Goal: Task Accomplishment & Management: Use online tool/utility

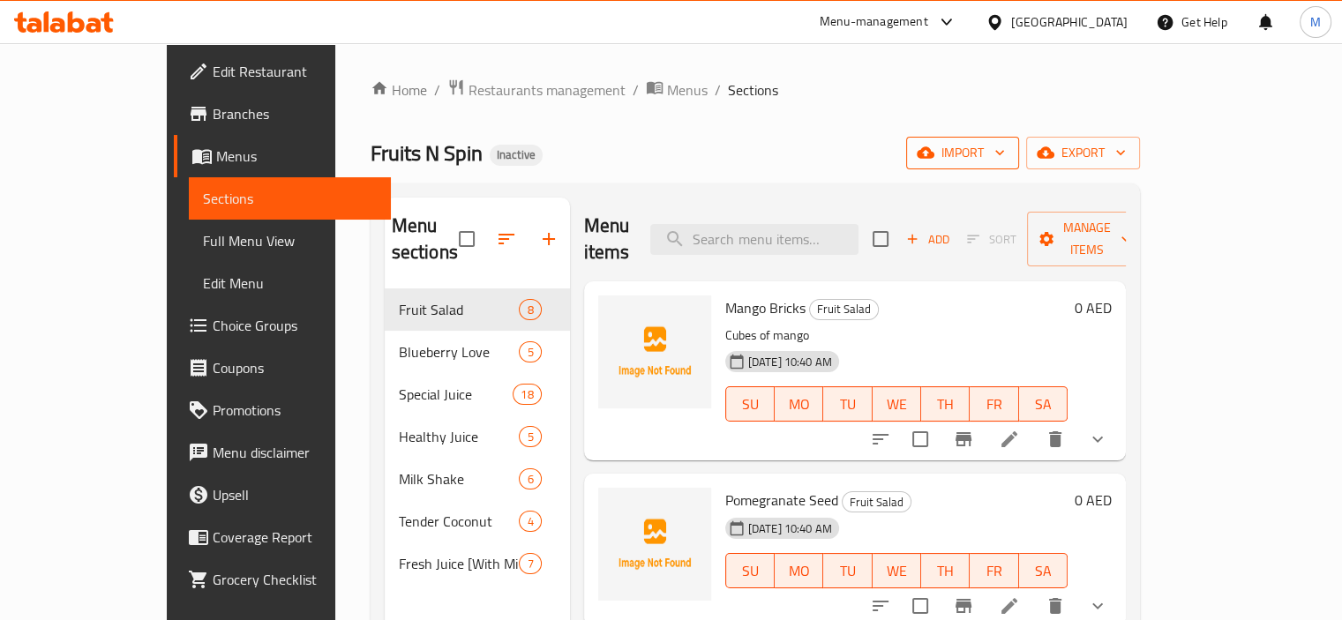
drag, startPoint x: 0, startPoint y: 0, endPoint x: 1147, endPoint y: 146, distance: 1156.3
click at [1005, 146] on span "import" at bounding box center [962, 153] width 85 height 22
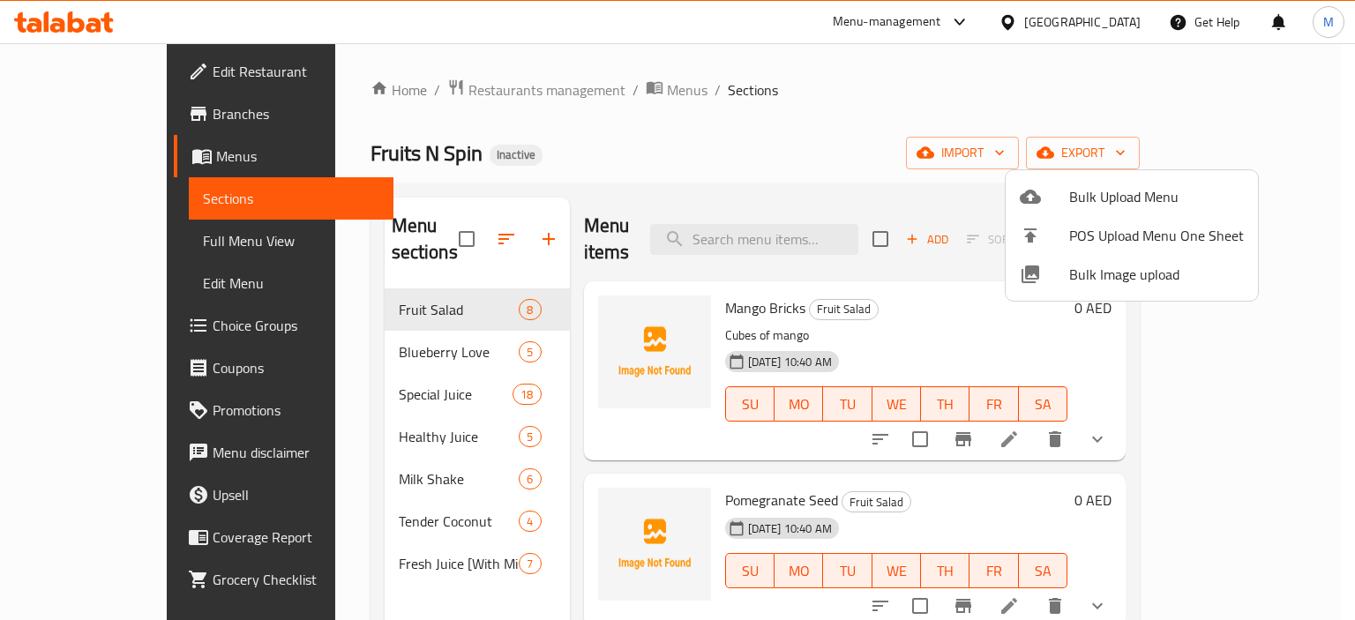
drag, startPoint x: 867, startPoint y: 147, endPoint x: 896, endPoint y: 154, distance: 30.0
click at [867, 147] on div at bounding box center [677, 310] width 1355 height 620
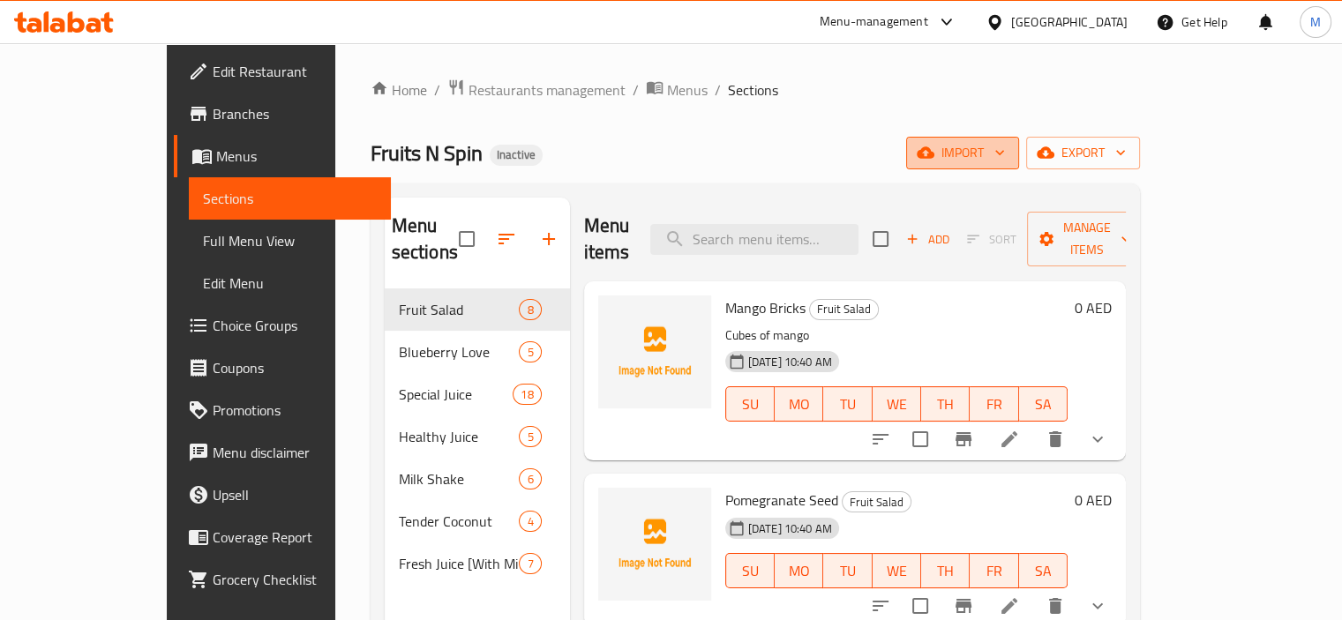
click at [1009, 151] on icon "button" at bounding box center [1000, 153] width 18 height 18
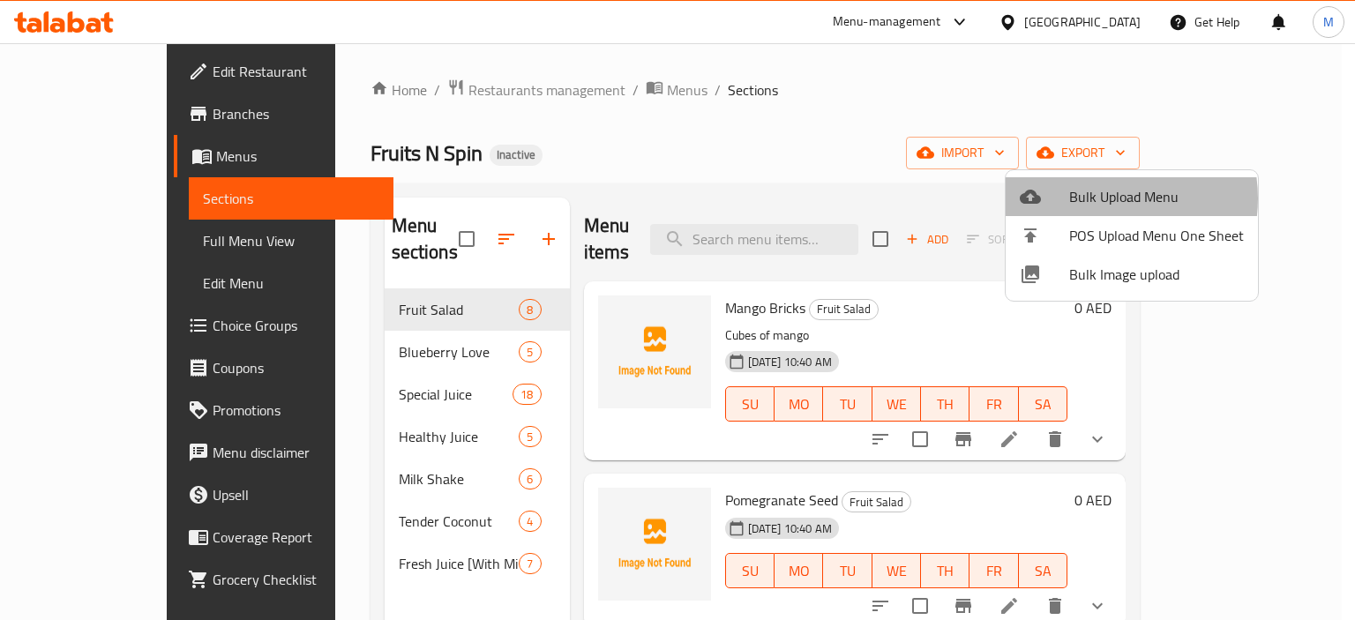
click at [1100, 199] on span "Bulk Upload Menu" at bounding box center [1156, 196] width 175 height 21
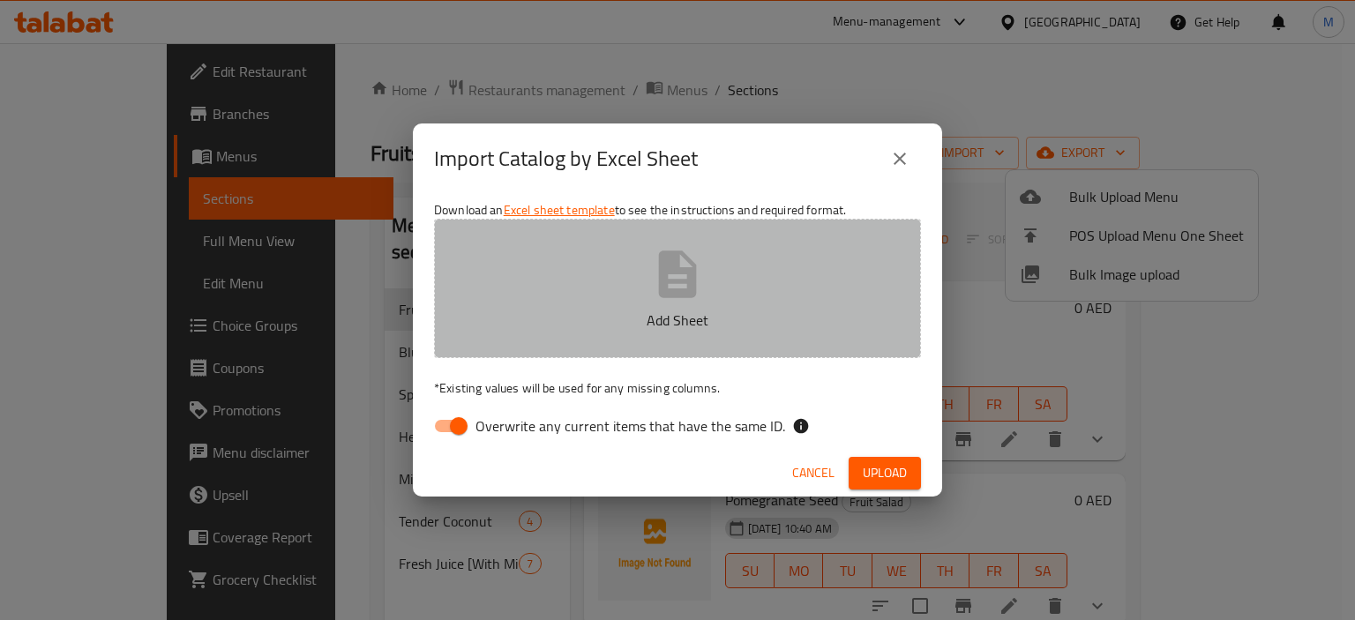
click at [736, 279] on button "Add Sheet" at bounding box center [677, 288] width 487 height 139
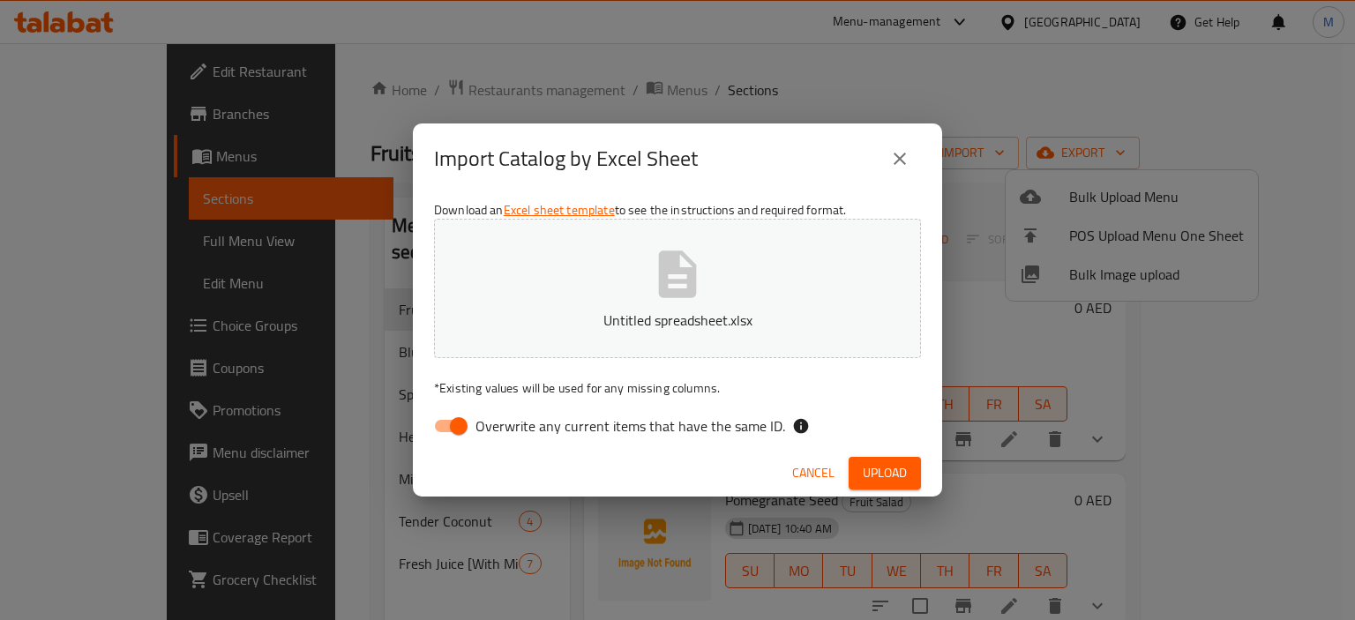
click at [681, 426] on span "Overwrite any current items that have the same ID." at bounding box center [631, 426] width 310 height 21
click at [509, 426] on input "Overwrite any current items that have the same ID." at bounding box center [459, 426] width 101 height 34
checkbox input "false"
click at [902, 469] on span "Upload" at bounding box center [885, 473] width 44 height 22
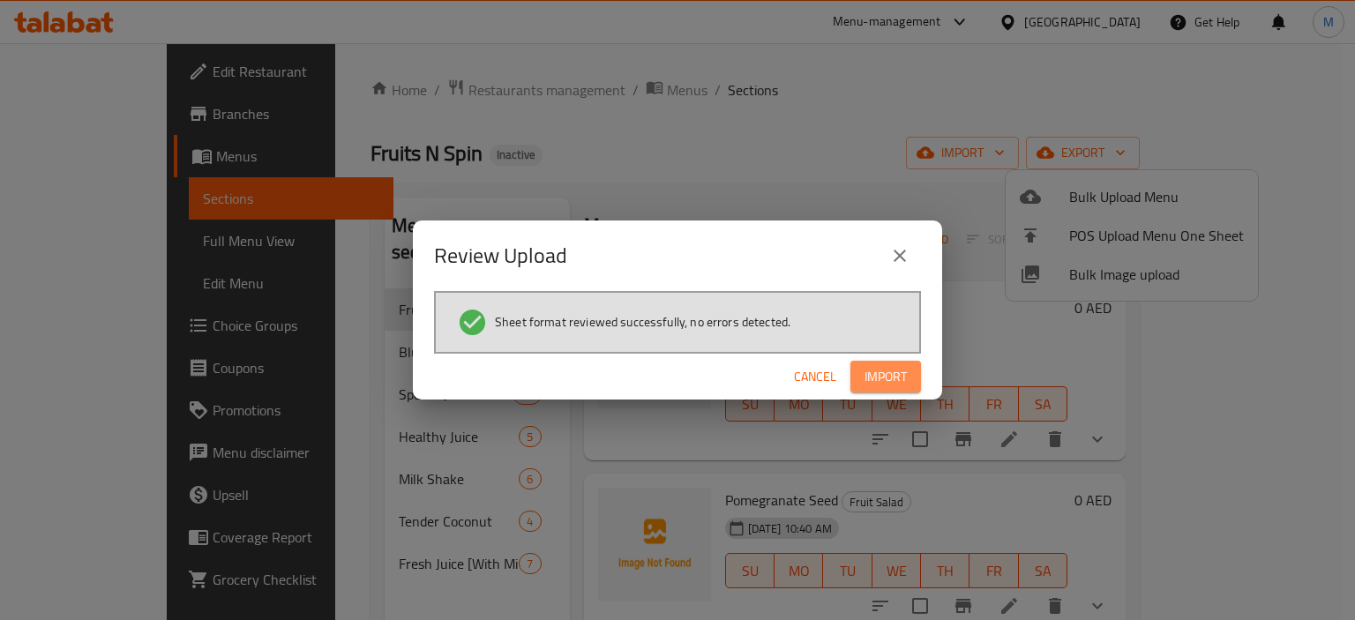
click at [857, 378] on button "Import" at bounding box center [886, 377] width 71 height 33
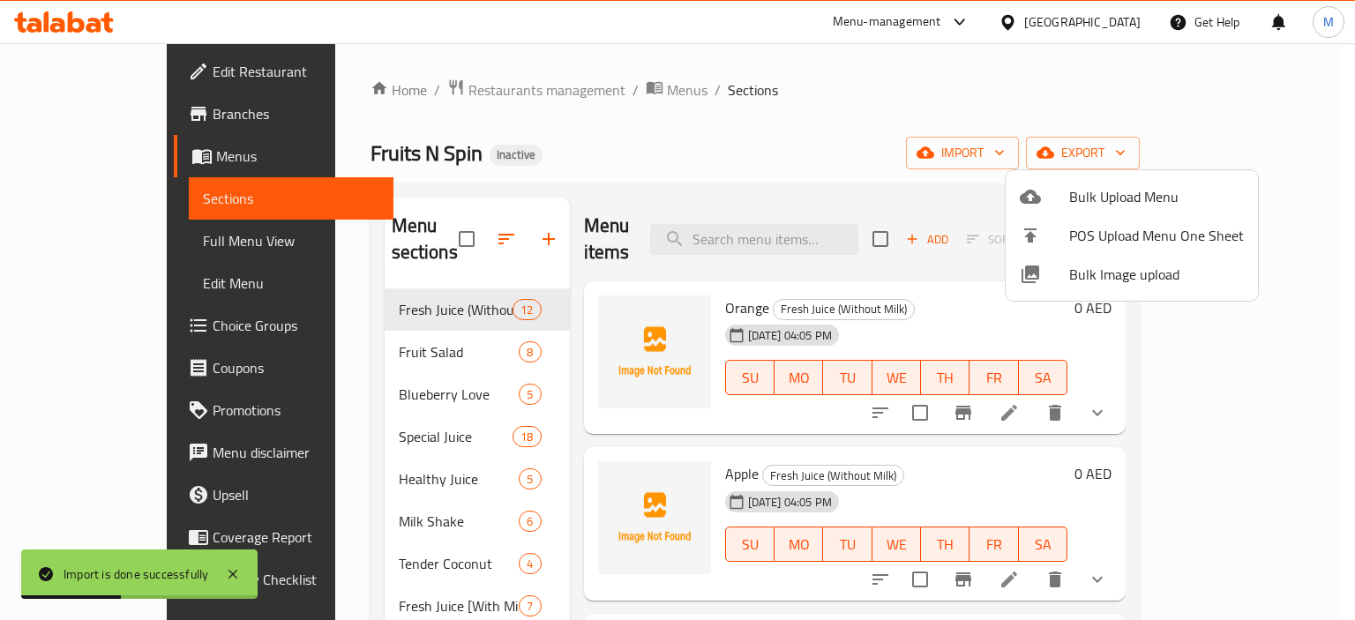
click at [852, 139] on div at bounding box center [677, 310] width 1355 height 620
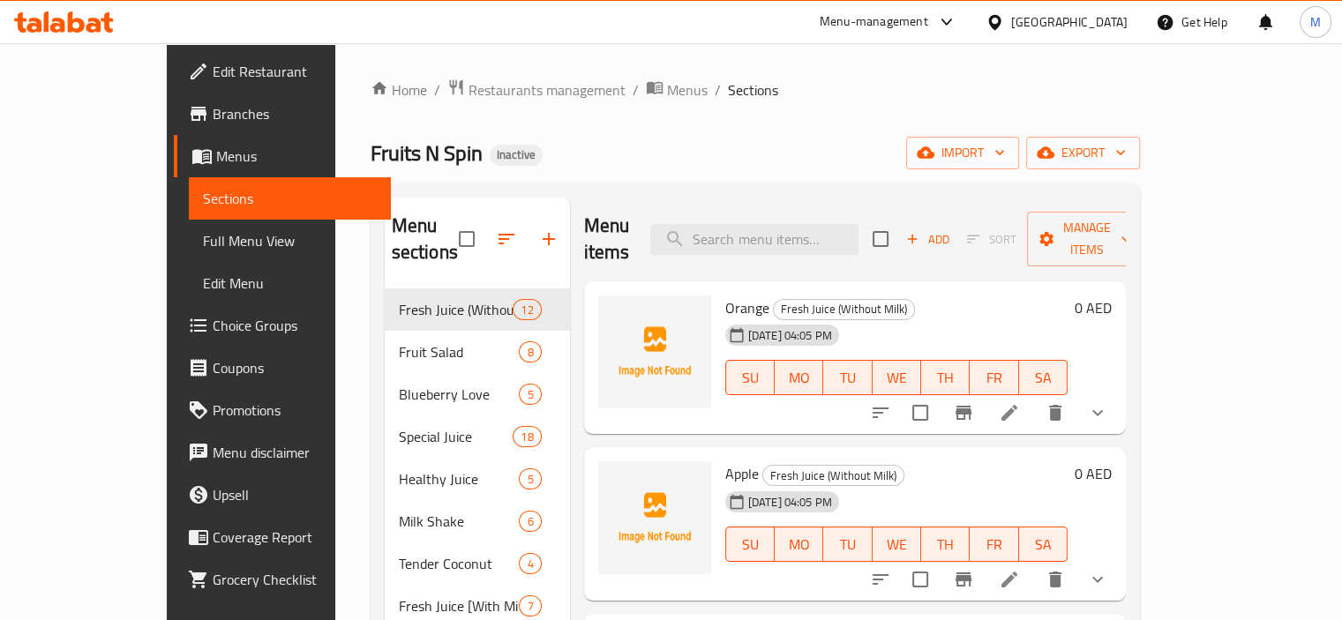
click at [1027, 89] on ol "Home / Restaurants management / Menus / Sections" at bounding box center [755, 90] width 769 height 23
click at [760, 165] on div "Fruits N Spin Inactive import export" at bounding box center [755, 153] width 769 height 33
click at [1005, 153] on span "import" at bounding box center [962, 153] width 85 height 22
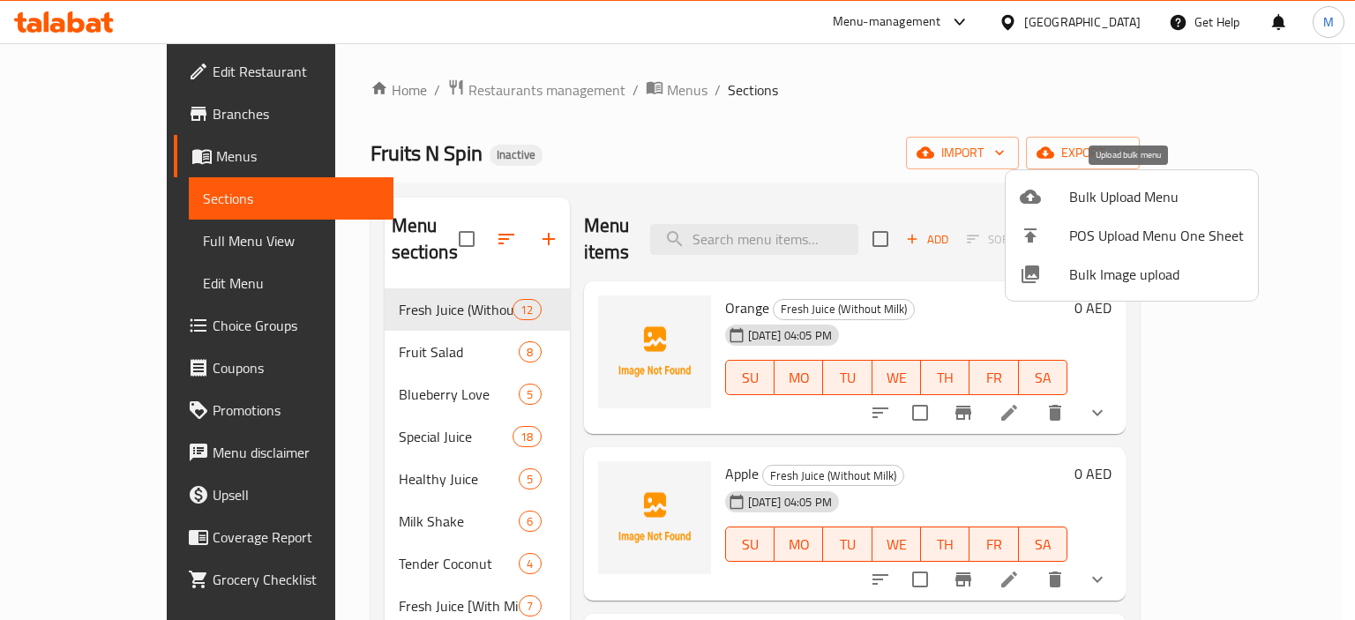
click at [1066, 191] on div at bounding box center [1044, 196] width 49 height 21
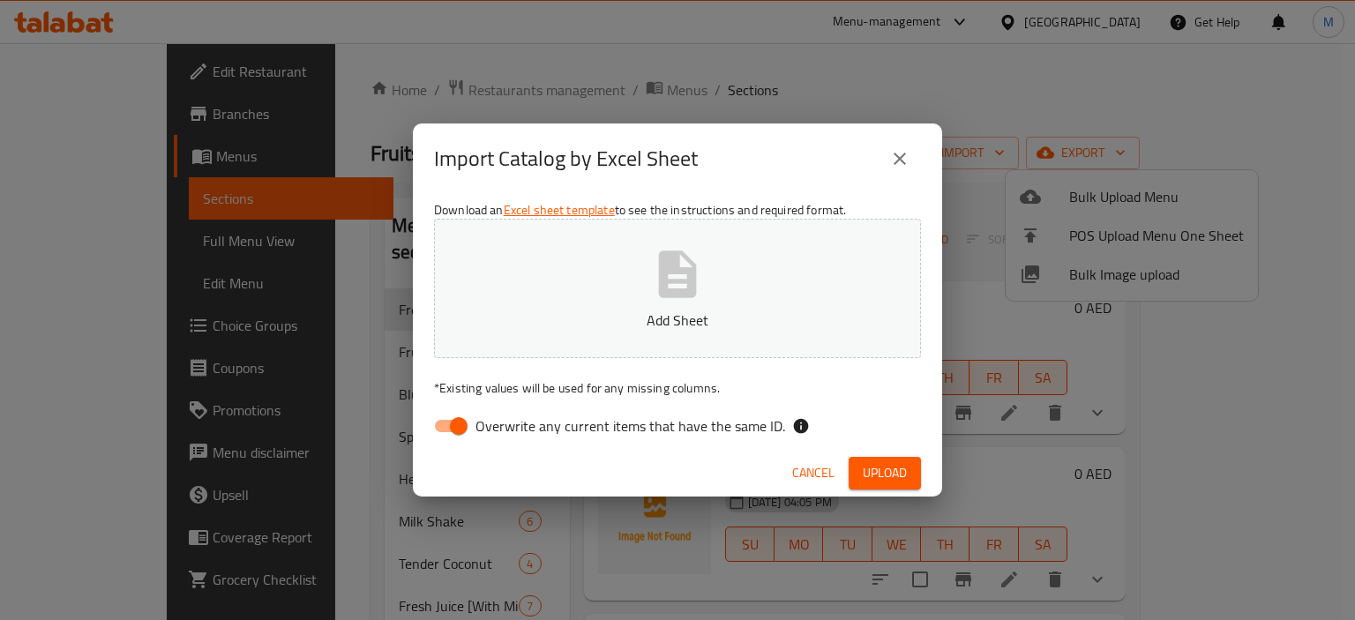
click at [730, 299] on button "Add Sheet" at bounding box center [677, 288] width 487 height 139
click at [695, 425] on span "Overwrite any current items that have the same ID." at bounding box center [631, 426] width 310 height 21
click at [509, 425] on input "Overwrite any current items that have the same ID." at bounding box center [459, 426] width 101 height 34
checkbox input "false"
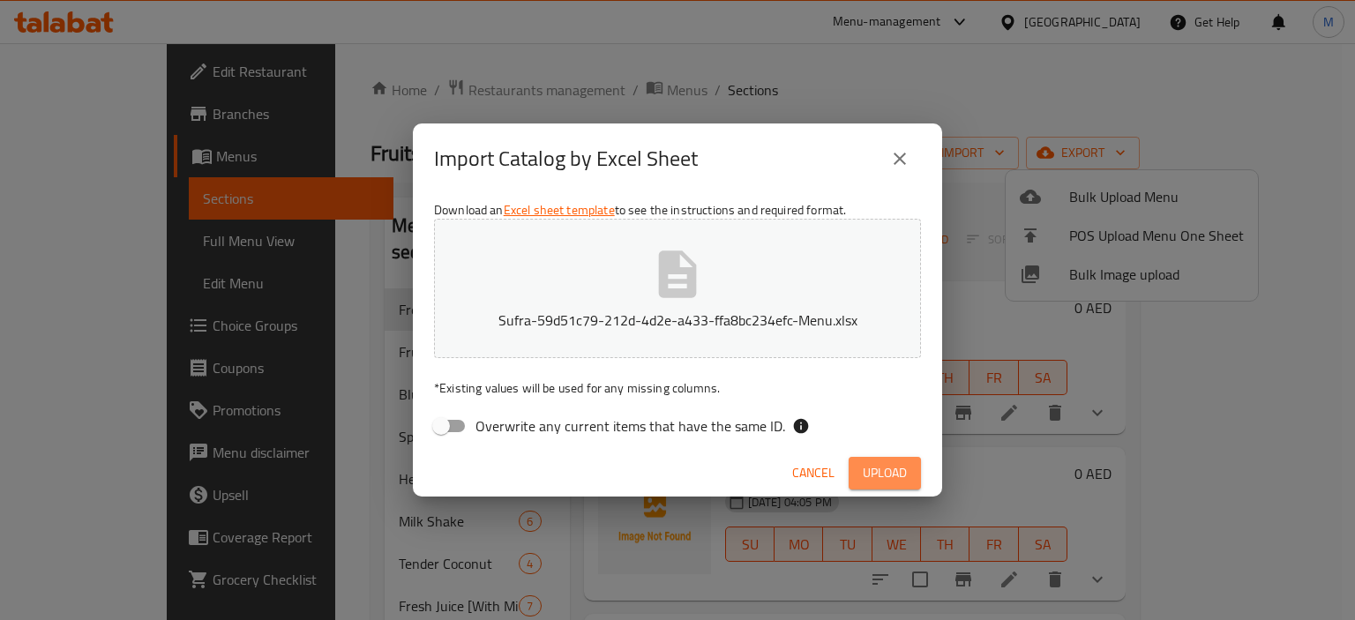
click at [873, 476] on span "Upload" at bounding box center [885, 473] width 44 height 22
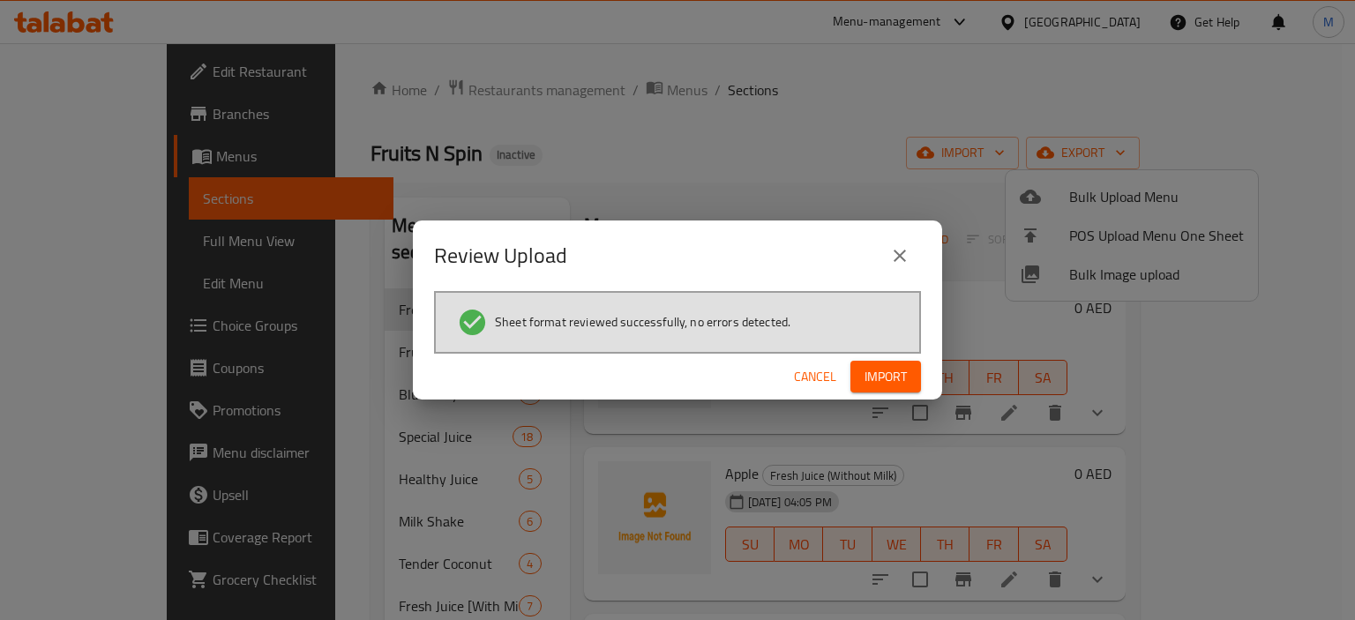
click at [893, 372] on span "Import" at bounding box center [886, 377] width 42 height 22
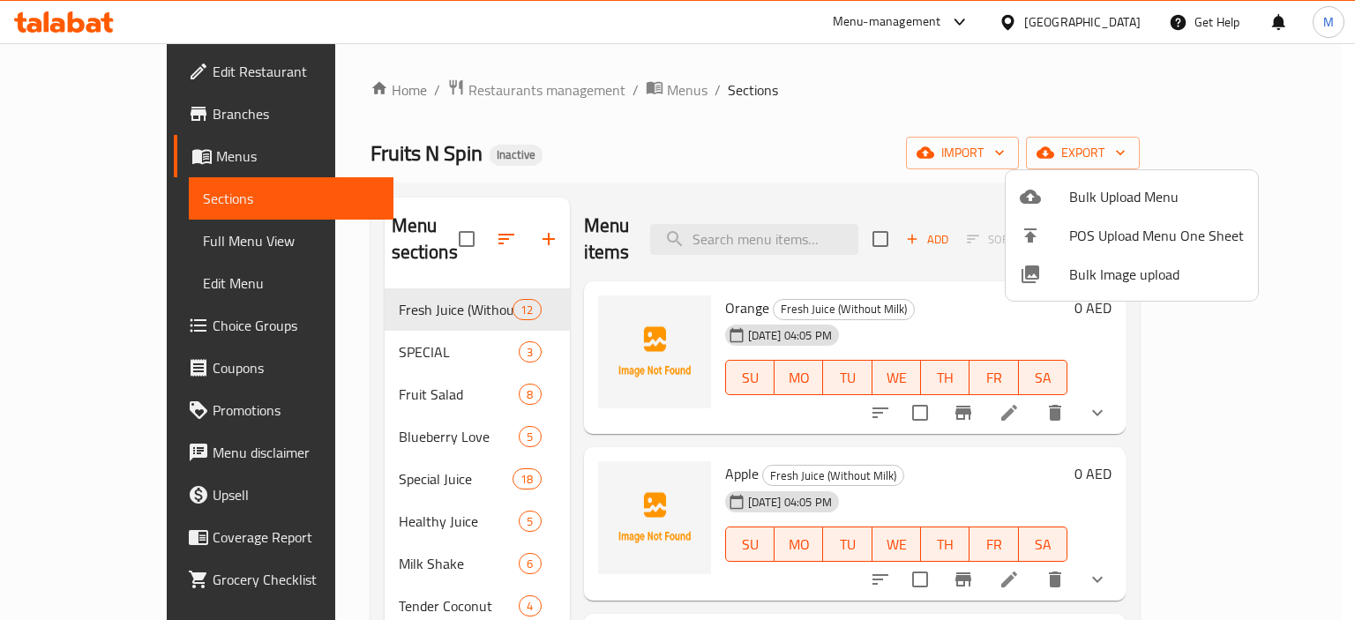
click at [1101, 166] on div at bounding box center [677, 310] width 1355 height 620
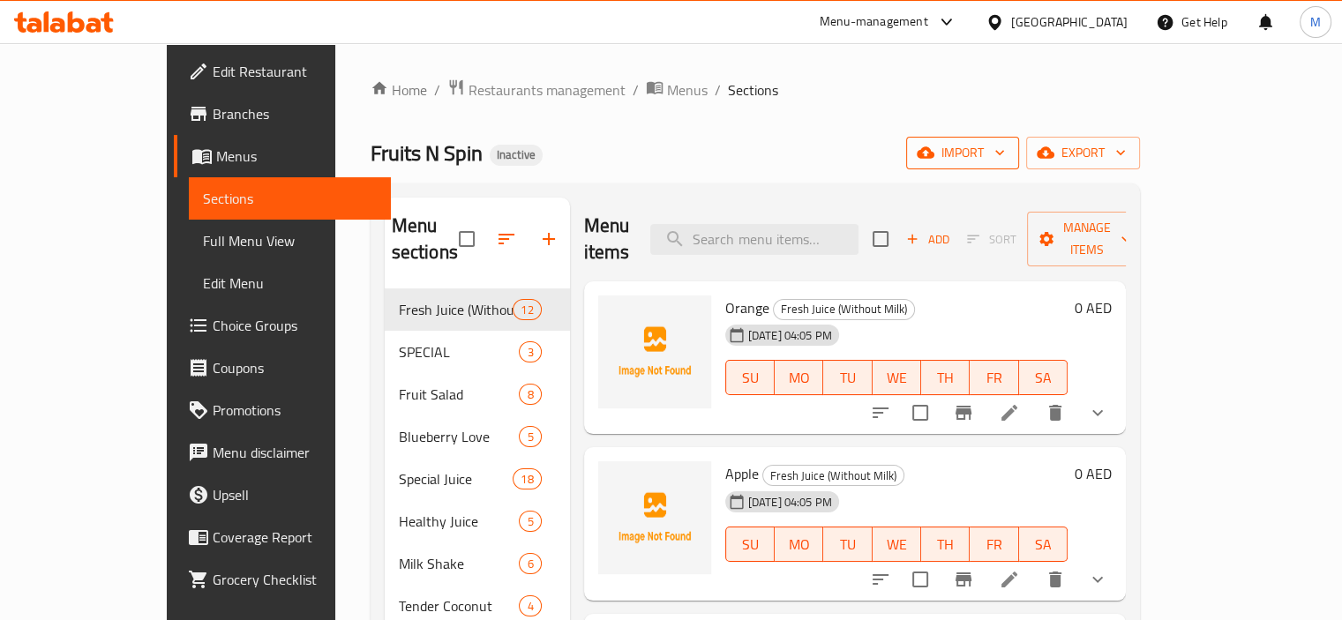
click at [1005, 154] on span "import" at bounding box center [962, 153] width 85 height 22
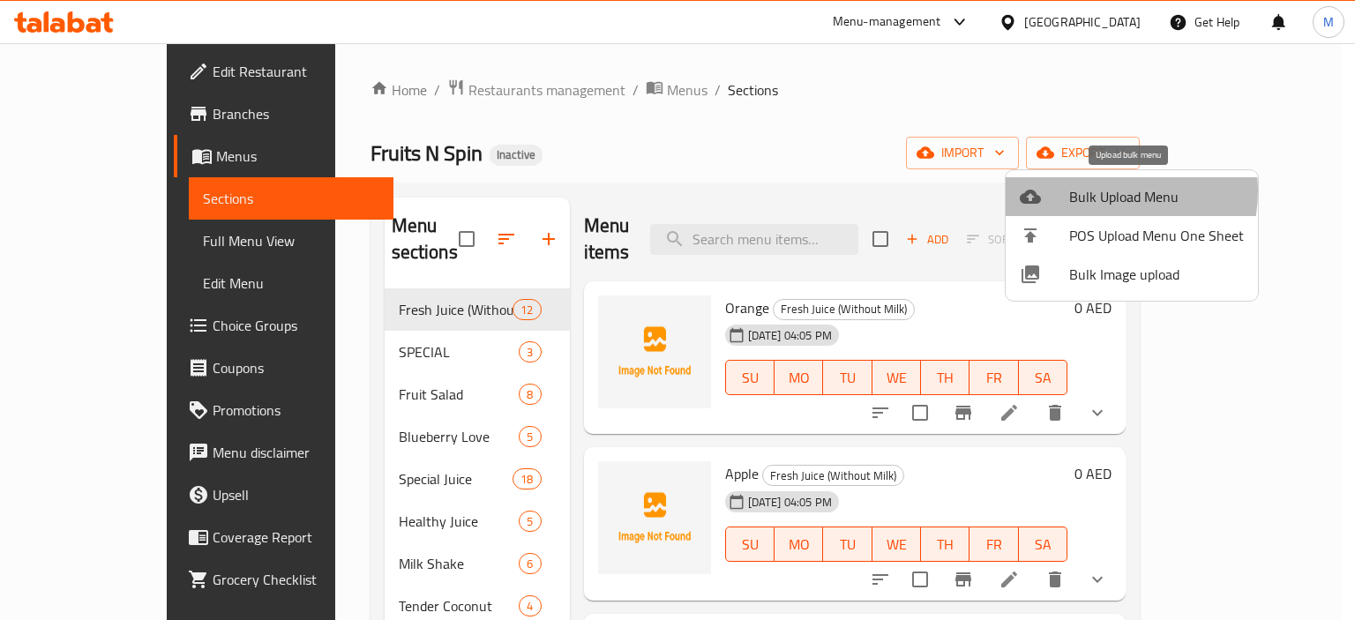
click at [1102, 191] on span "Bulk Upload Menu" at bounding box center [1156, 196] width 175 height 21
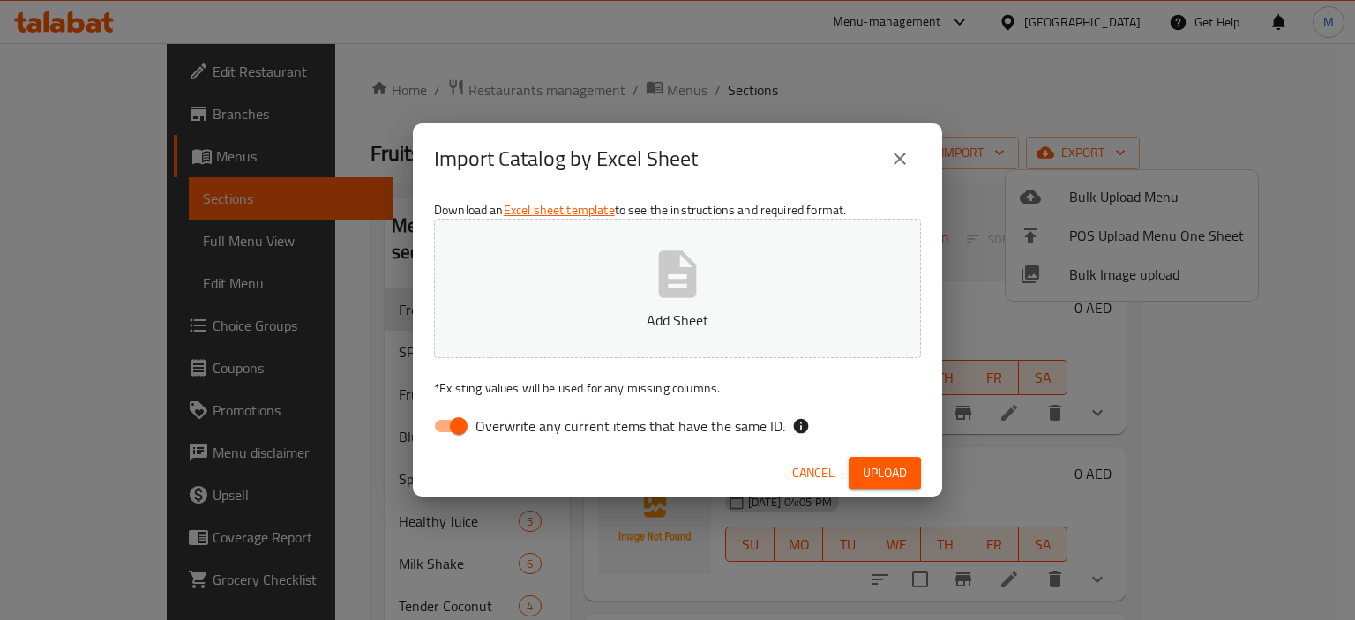
click at [787, 267] on button "Add Sheet" at bounding box center [677, 288] width 487 height 139
click at [712, 420] on span "Overwrite any current items that have the same ID." at bounding box center [631, 426] width 310 height 21
click at [509, 420] on input "Overwrite any current items that have the same ID." at bounding box center [459, 426] width 101 height 34
checkbox input "false"
click at [895, 481] on span "Upload" at bounding box center [885, 473] width 44 height 22
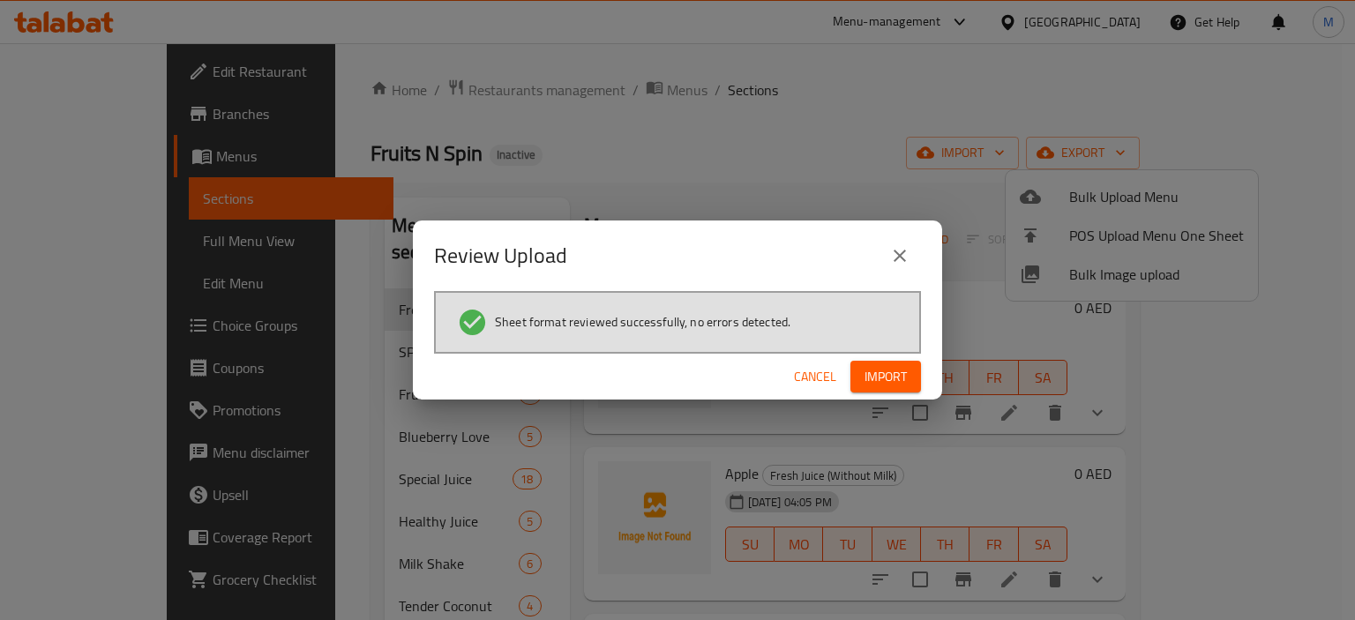
click at [880, 374] on span "Import" at bounding box center [886, 377] width 42 height 22
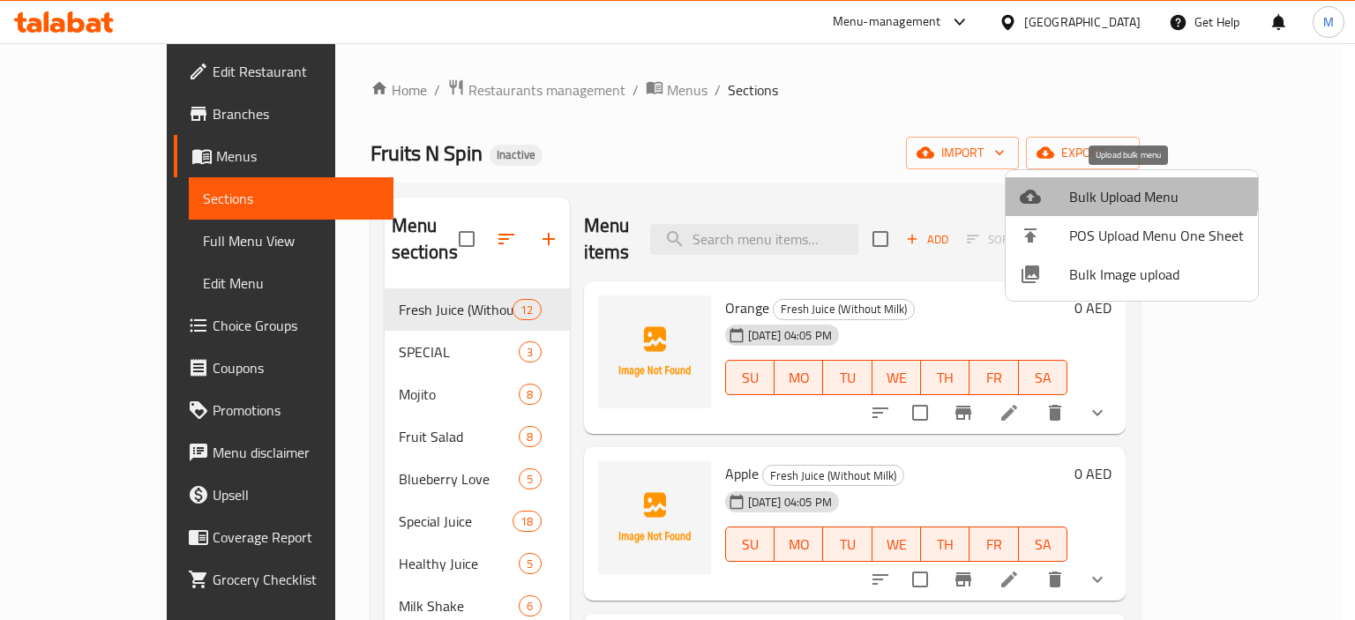
click at [1068, 183] on li "Bulk Upload Menu" at bounding box center [1132, 196] width 252 height 39
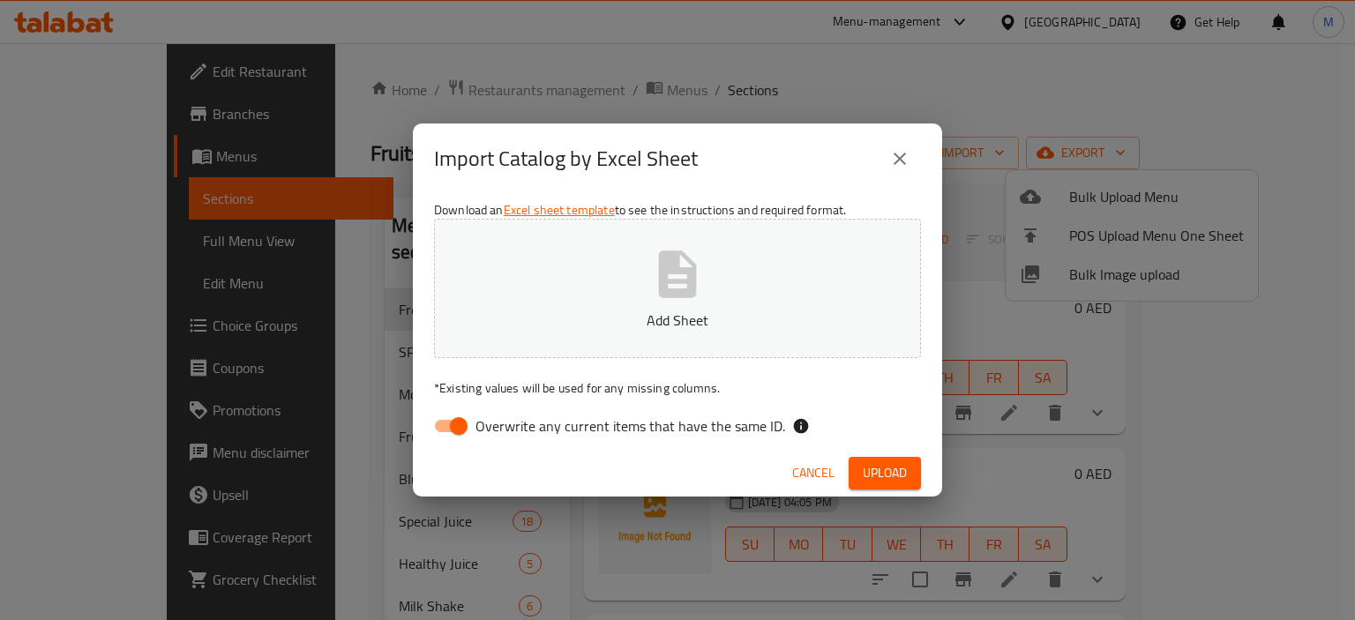
click at [834, 232] on button "Add Sheet" at bounding box center [677, 288] width 487 height 139
click at [699, 426] on span "Overwrite any current items that have the same ID." at bounding box center [631, 426] width 310 height 21
click at [509, 426] on input "Overwrite any current items that have the same ID." at bounding box center [459, 426] width 101 height 34
checkbox input "false"
click at [895, 478] on span "Upload" at bounding box center [885, 473] width 44 height 22
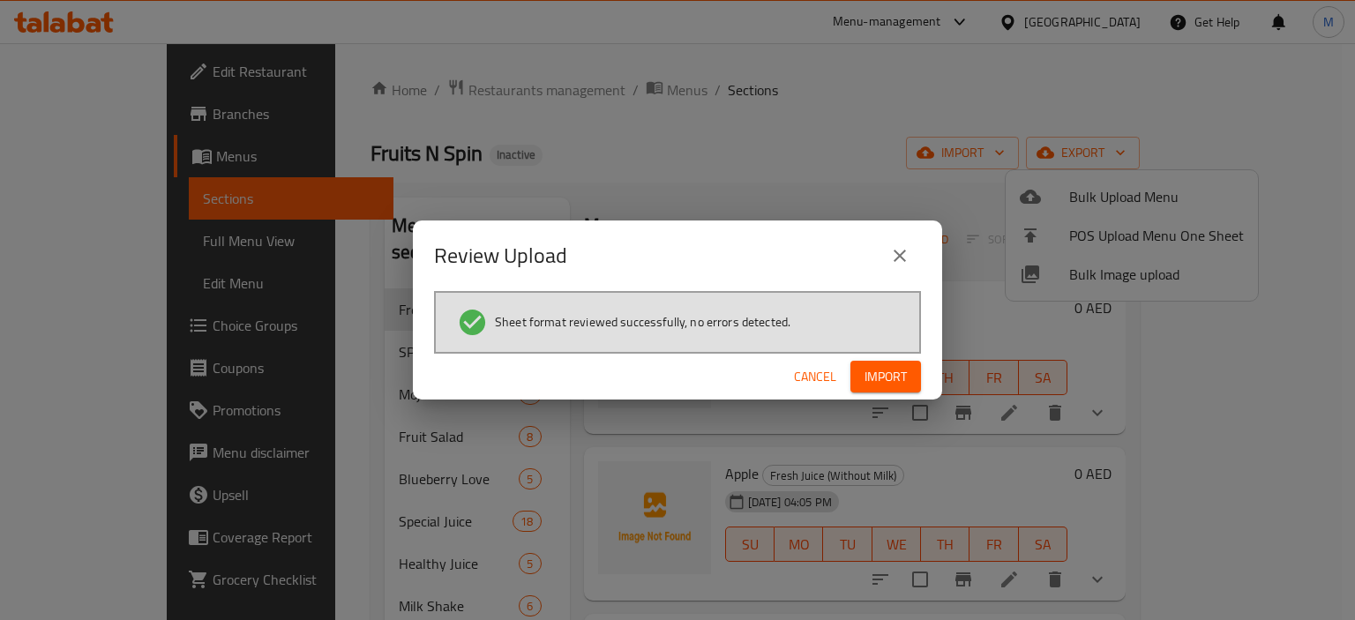
click at [905, 373] on span "Import" at bounding box center [886, 377] width 42 height 22
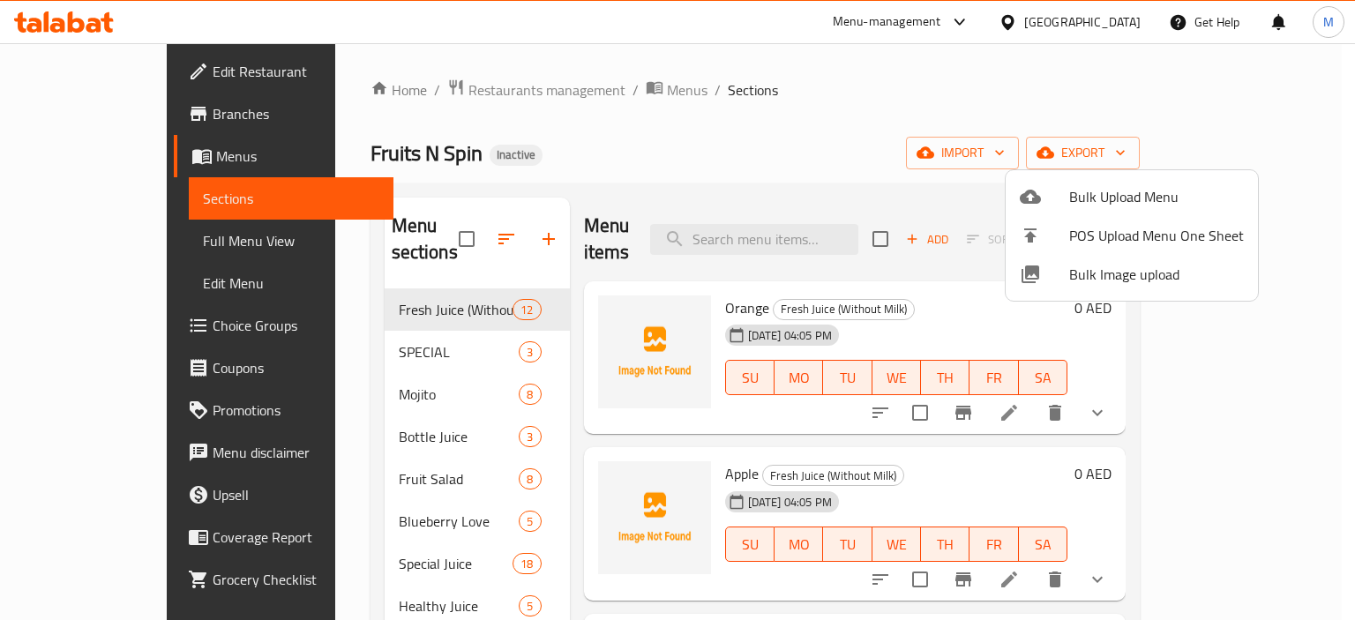
click at [1137, 186] on span "Bulk Upload Menu" at bounding box center [1156, 196] width 175 height 21
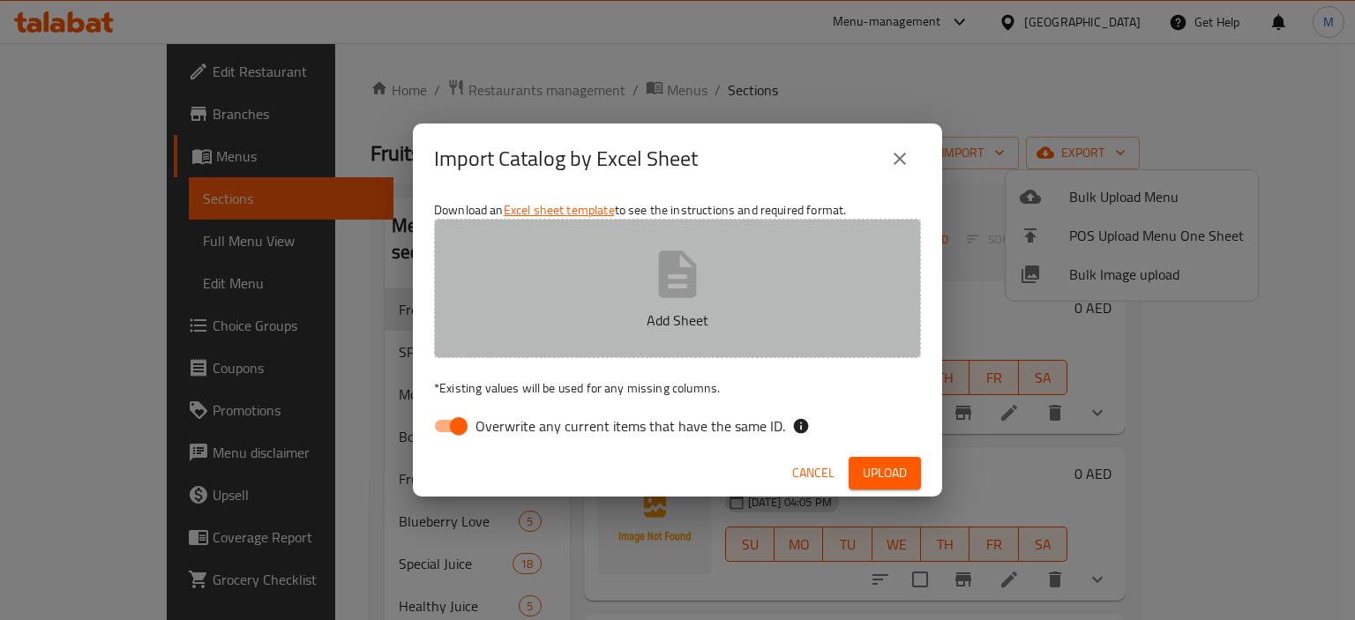
click at [832, 246] on button "Add Sheet" at bounding box center [677, 288] width 487 height 139
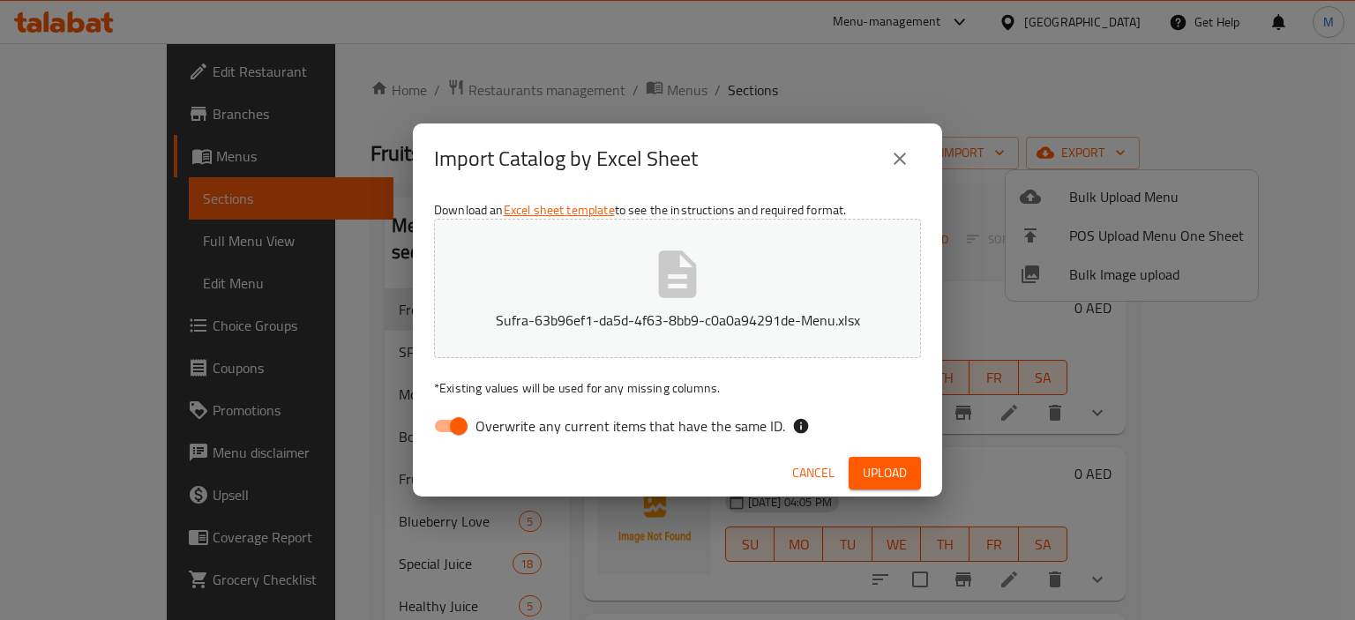
click at [702, 426] on span "Overwrite any current items that have the same ID." at bounding box center [631, 426] width 310 height 21
click at [509, 426] on input "Overwrite any current items that have the same ID." at bounding box center [459, 426] width 101 height 34
checkbox input "false"
click at [893, 476] on span "Upload" at bounding box center [885, 473] width 44 height 22
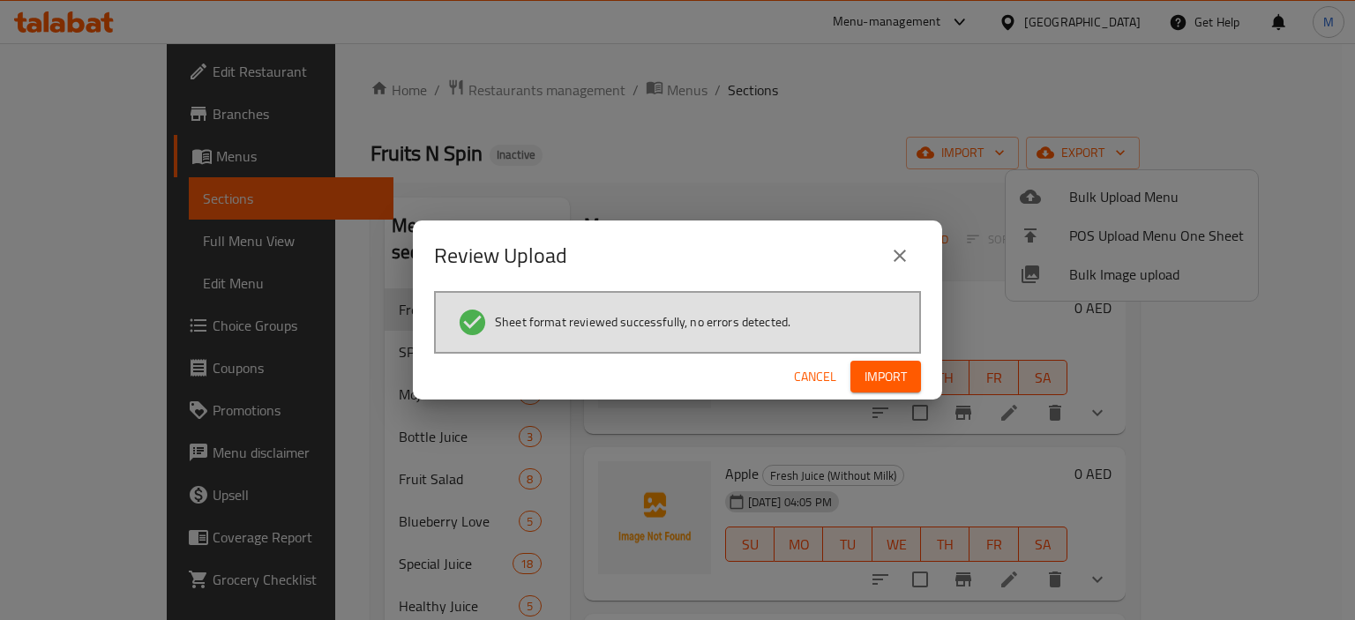
click at [886, 381] on span "Import" at bounding box center [886, 377] width 42 height 22
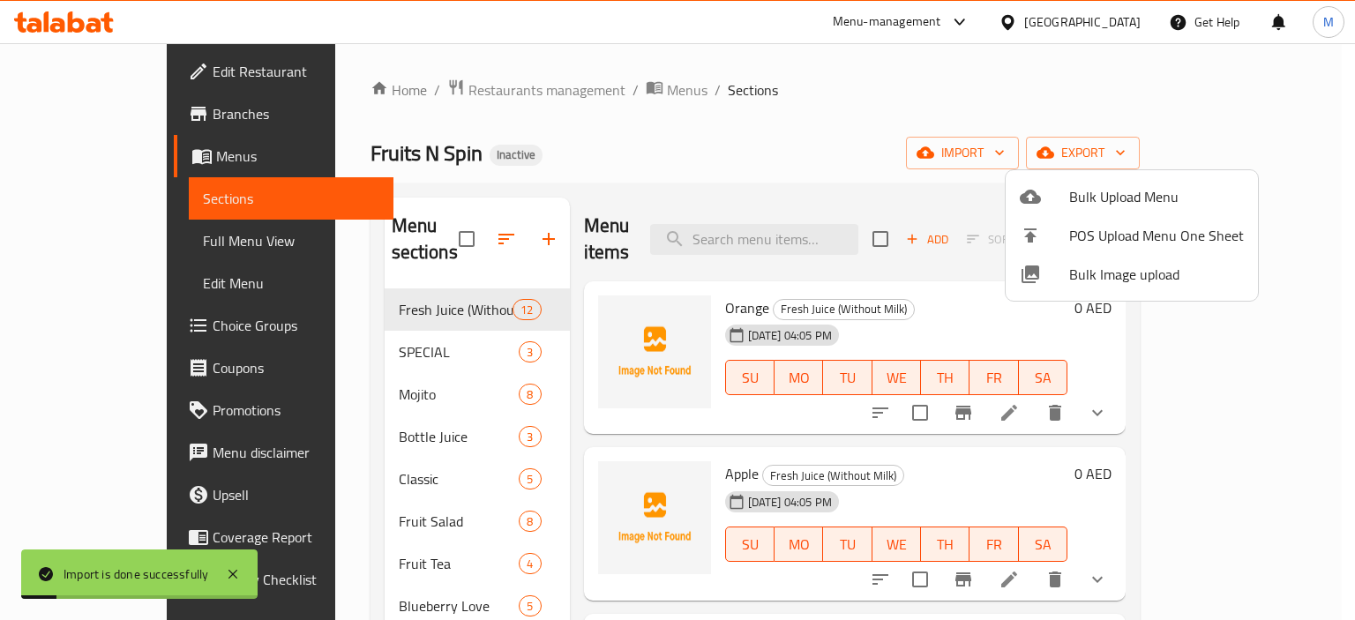
click at [137, 235] on div at bounding box center [677, 310] width 1355 height 620
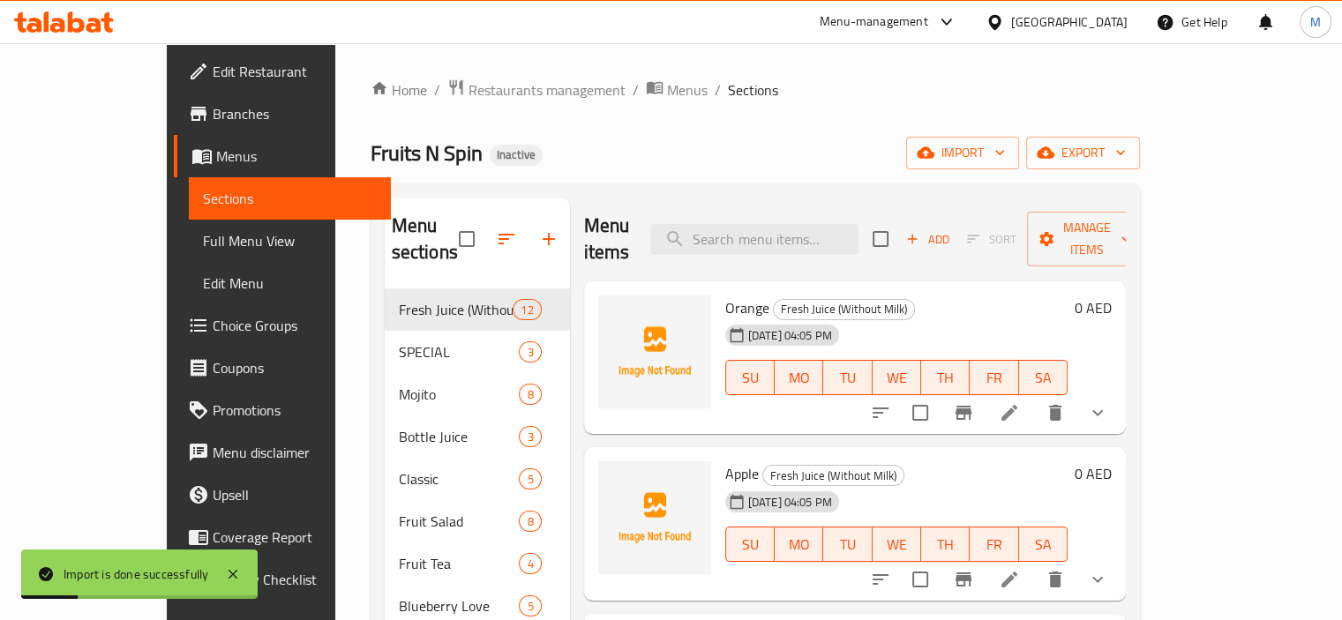
click at [203, 235] on span "Full Menu View" at bounding box center [290, 240] width 174 height 21
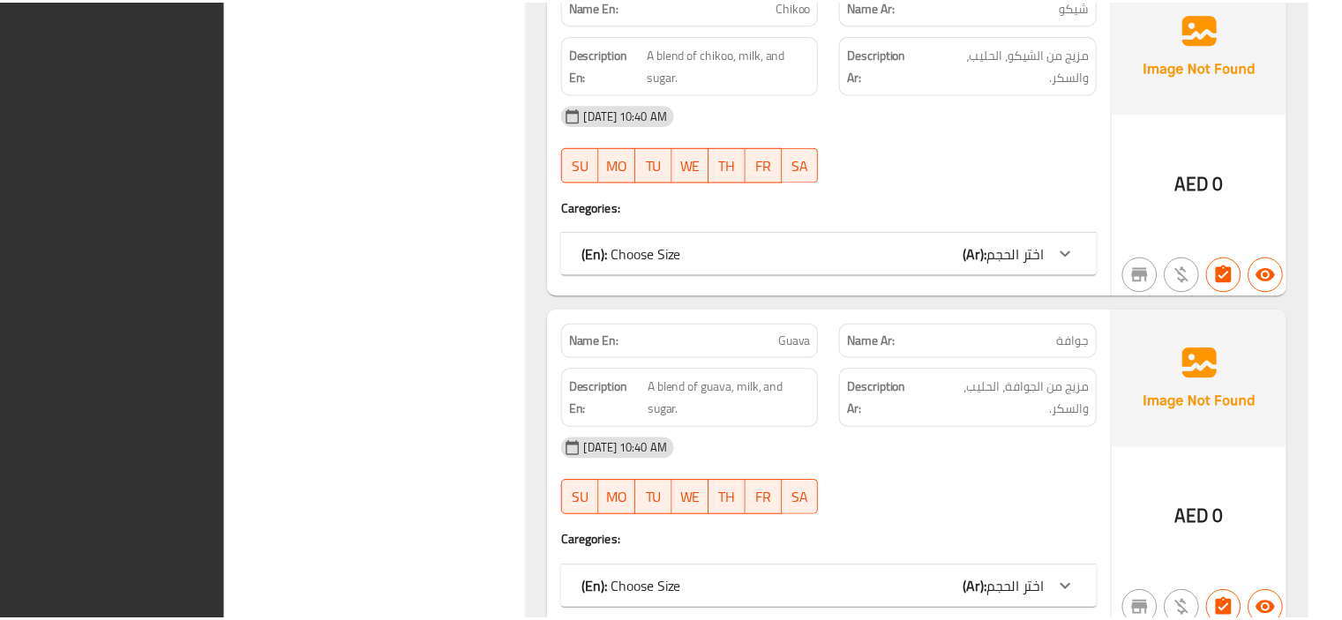
scroll to position [26847, 0]
